Goal: Information Seeking & Learning: Stay updated

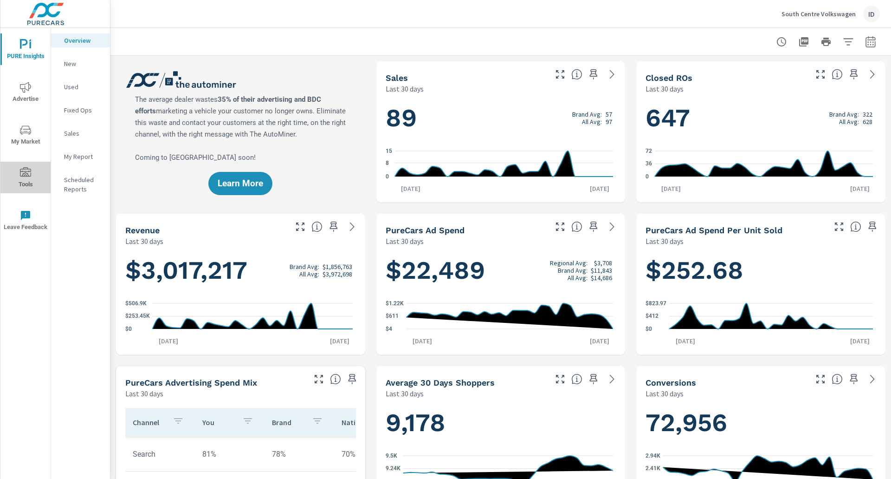
click at [26, 177] on icon "nav menu" at bounding box center [25, 172] width 11 height 11
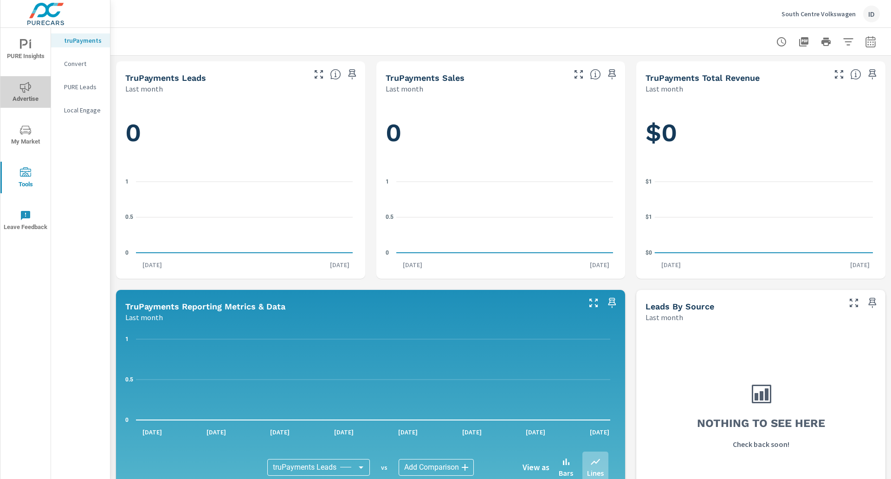
click at [33, 100] on span "Advertise" at bounding box center [25, 93] width 45 height 23
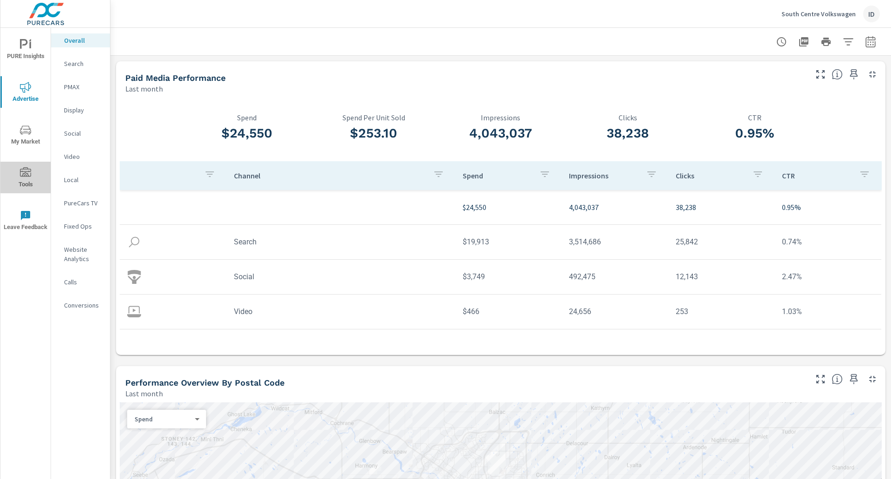
click at [21, 176] on icon "nav menu" at bounding box center [25, 172] width 11 height 11
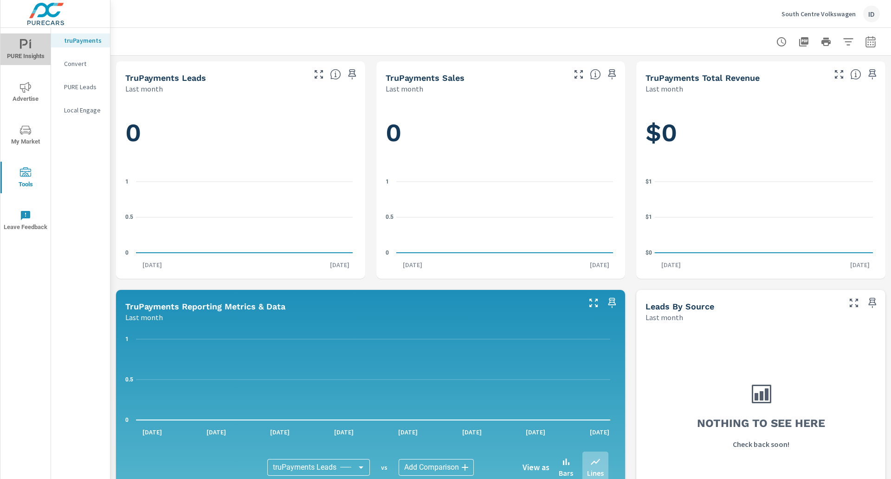
click at [23, 45] on icon "nav menu" at bounding box center [25, 44] width 11 height 11
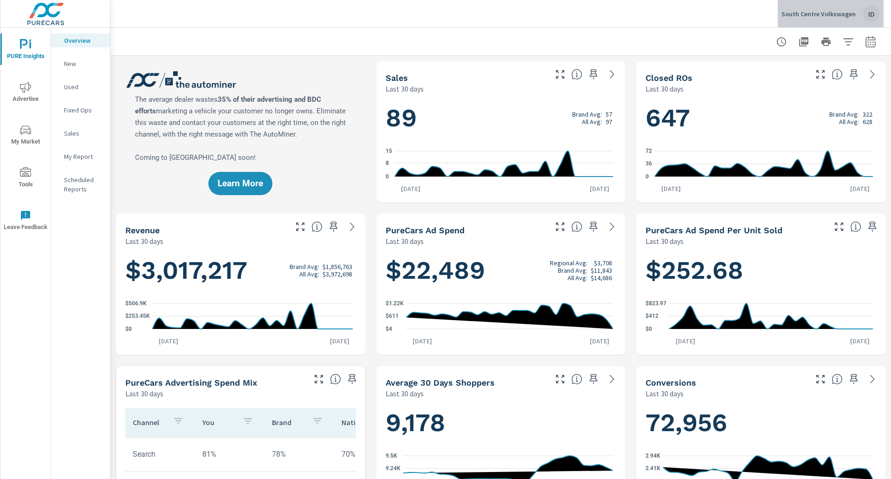
click at [851, 14] on p "South Centre Volkswagen" at bounding box center [819, 14] width 74 height 8
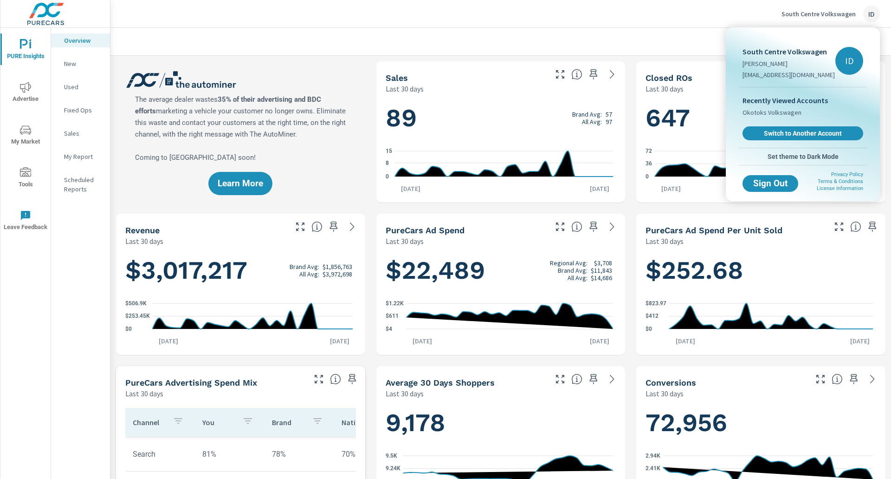
click at [89, 272] on div at bounding box center [445, 239] width 891 height 479
